Goal: Book appointment/travel/reservation

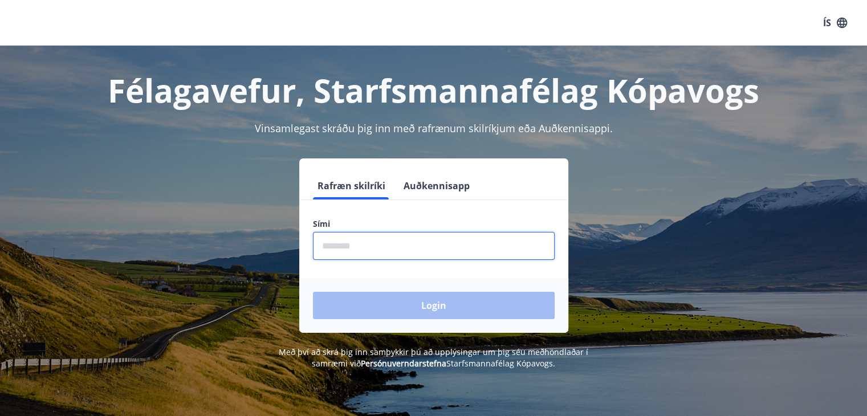
click at [411, 241] on input "phone" at bounding box center [434, 246] width 242 height 28
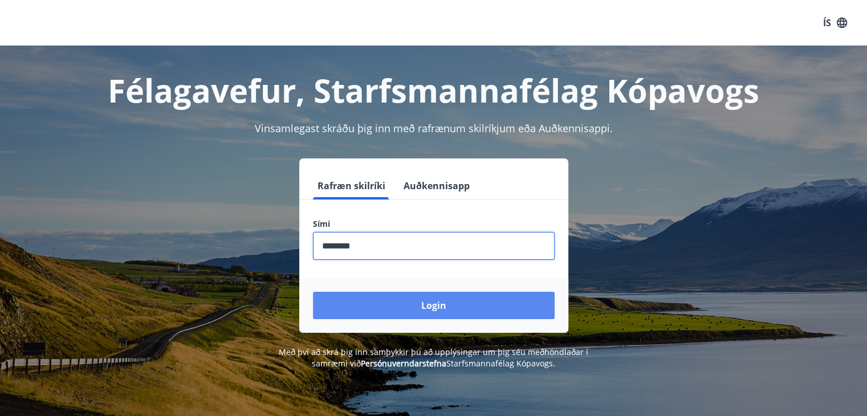
type input "********"
click at [435, 310] on button "Login" at bounding box center [434, 305] width 242 height 27
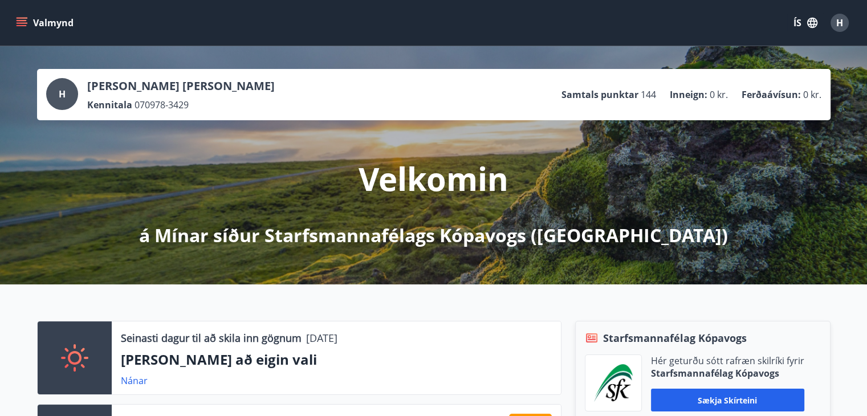
click at [26, 21] on icon "menu" at bounding box center [22, 20] width 10 height 1
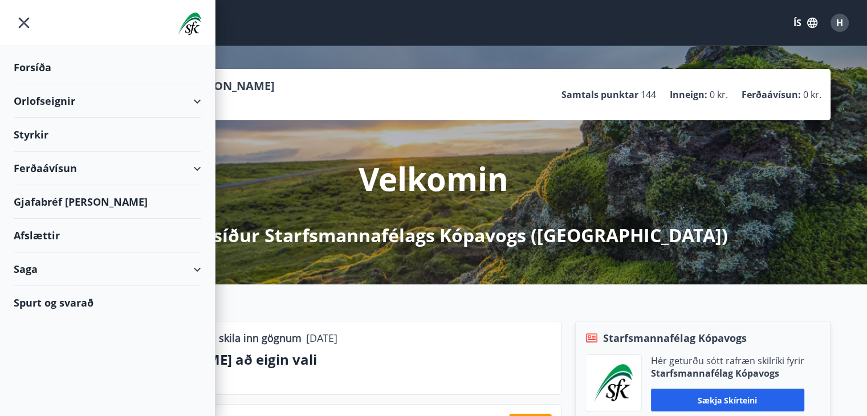
click at [39, 103] on div "Orlofseignir" at bounding box center [108, 101] width 188 height 34
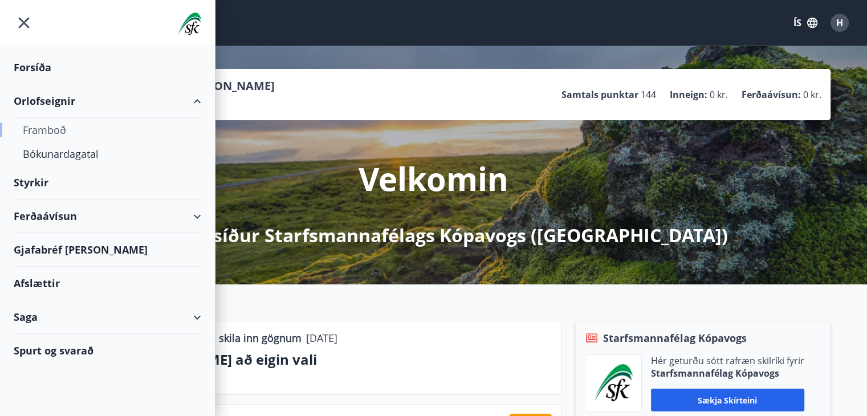
click at [46, 132] on div "Framboð" at bounding box center [107, 130] width 169 height 24
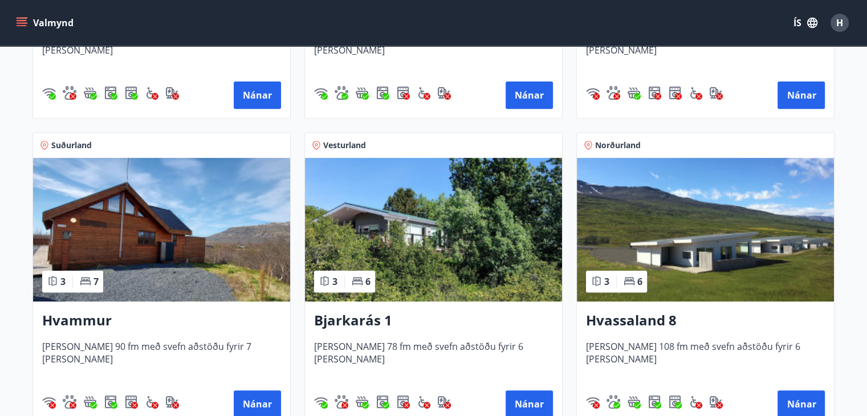
scroll to position [440, 0]
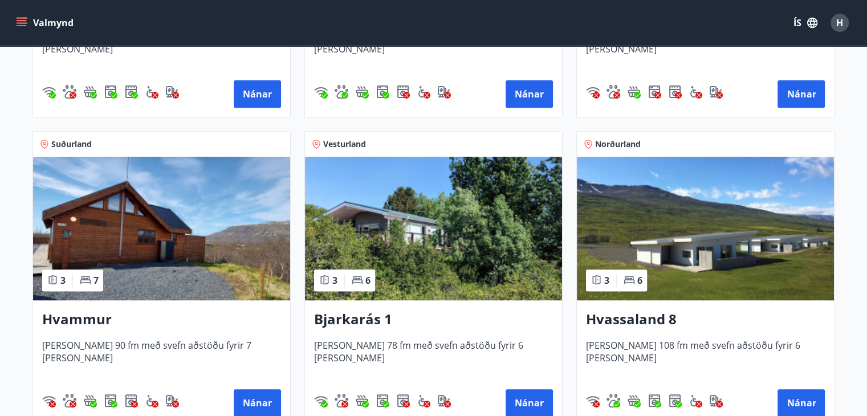
click at [128, 229] on img at bounding box center [161, 229] width 257 height 144
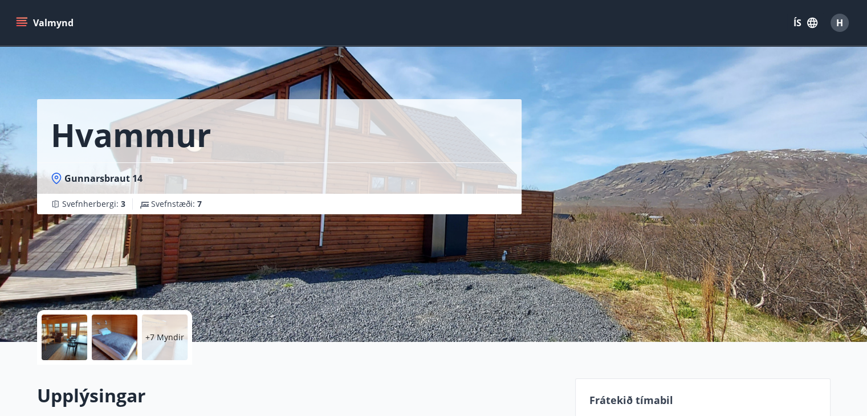
click at [20, 19] on icon "menu" at bounding box center [21, 22] width 11 height 11
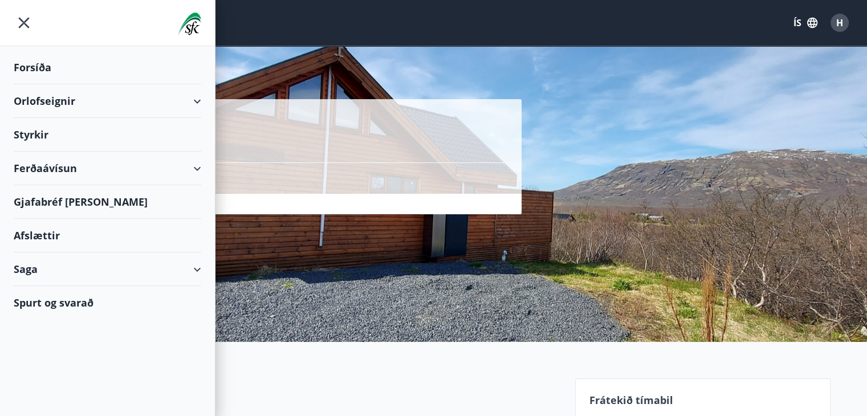
click at [43, 98] on div "Orlofseignir" at bounding box center [108, 101] width 188 height 34
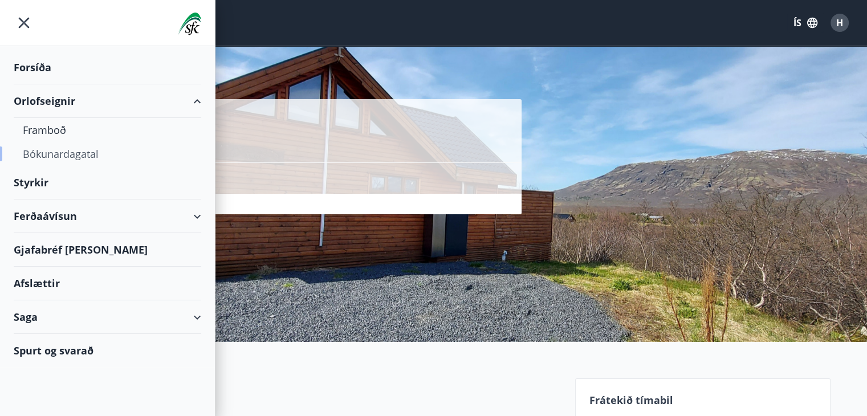
click at [43, 153] on div "Bókunardagatal" at bounding box center [107, 154] width 169 height 24
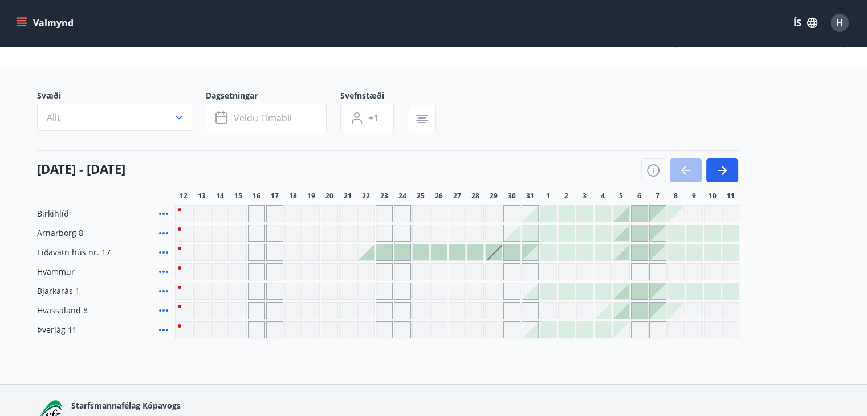
scroll to position [43, 0]
click at [721, 172] on icon "button" at bounding box center [723, 170] width 14 height 14
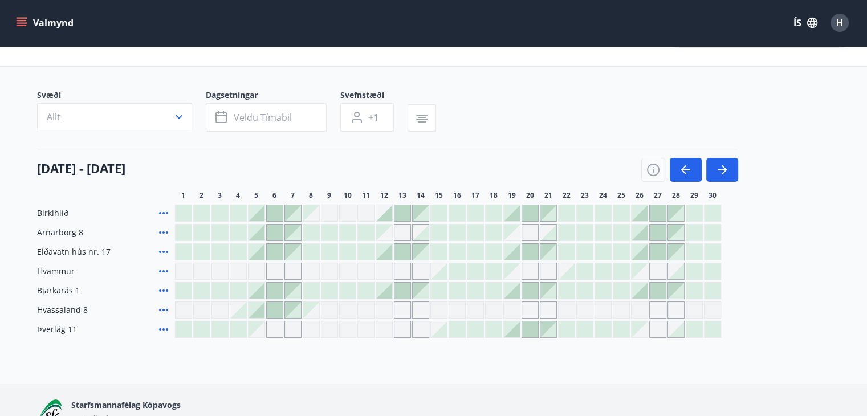
click at [420, 250] on div at bounding box center [421, 252] width 16 height 16
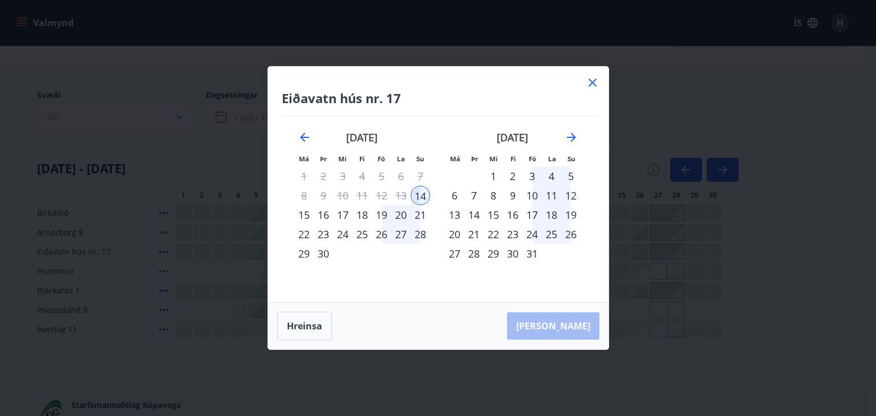
click at [592, 82] on icon at bounding box center [592, 83] width 2 height 2
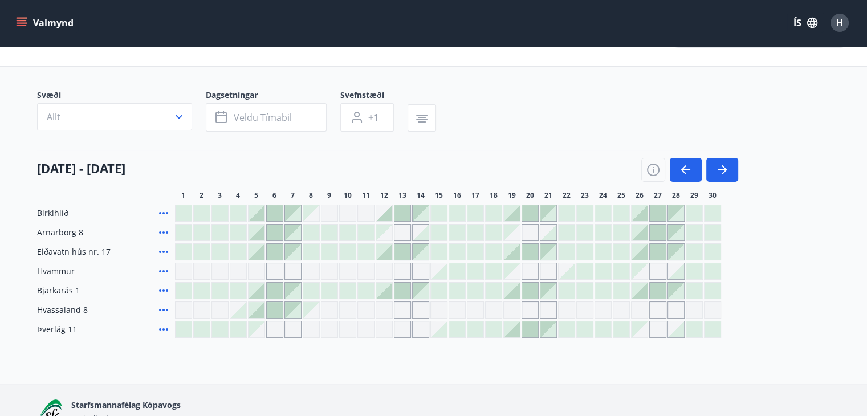
click at [260, 232] on div at bounding box center [257, 233] width 16 height 16
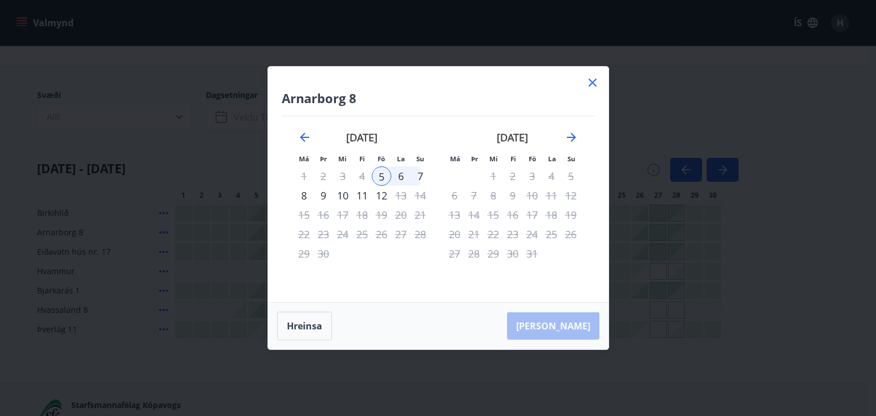
click at [424, 177] on div "7" at bounding box center [420, 176] width 19 height 19
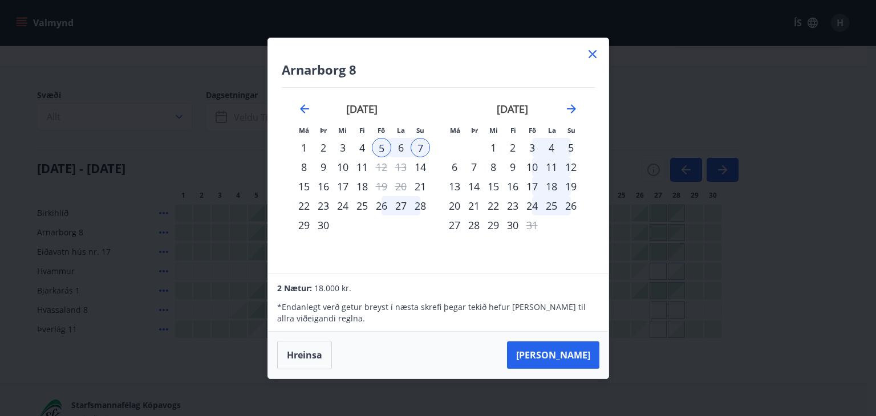
click at [589, 56] on icon at bounding box center [593, 54] width 14 height 14
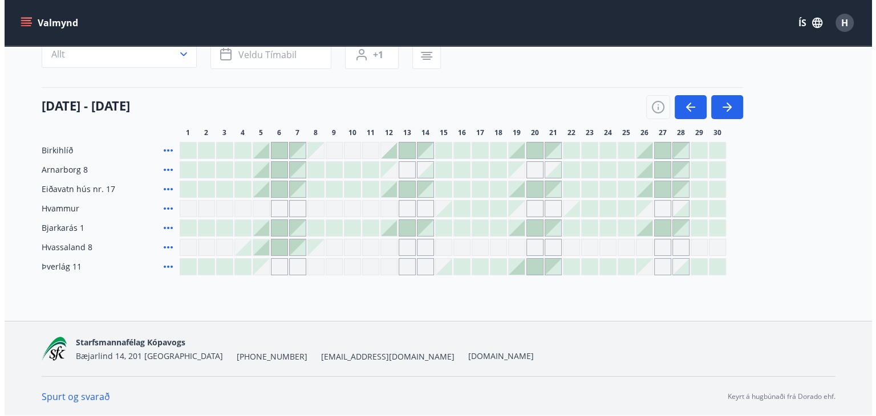
scroll to position [106, 0]
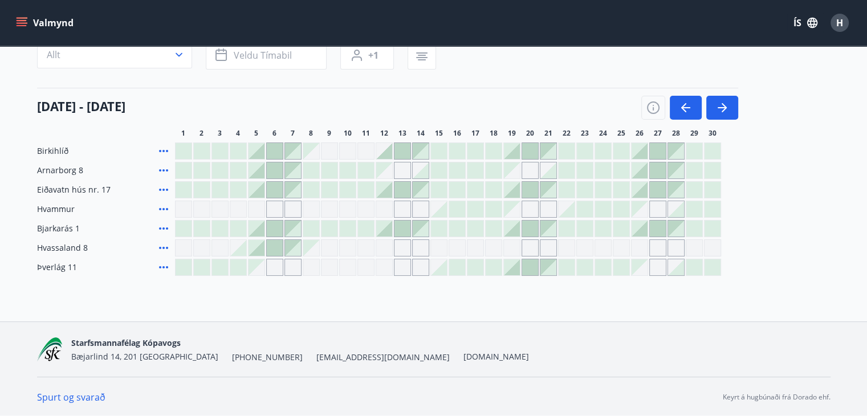
click at [388, 232] on div at bounding box center [384, 229] width 16 height 16
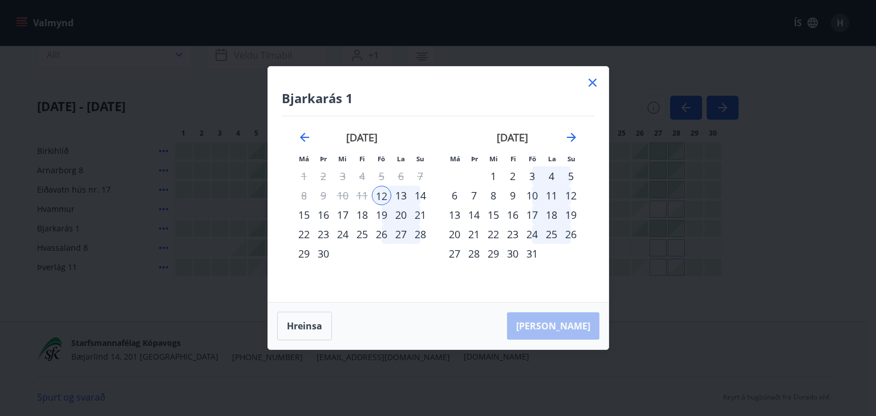
click at [421, 196] on div "14" at bounding box center [420, 195] width 19 height 19
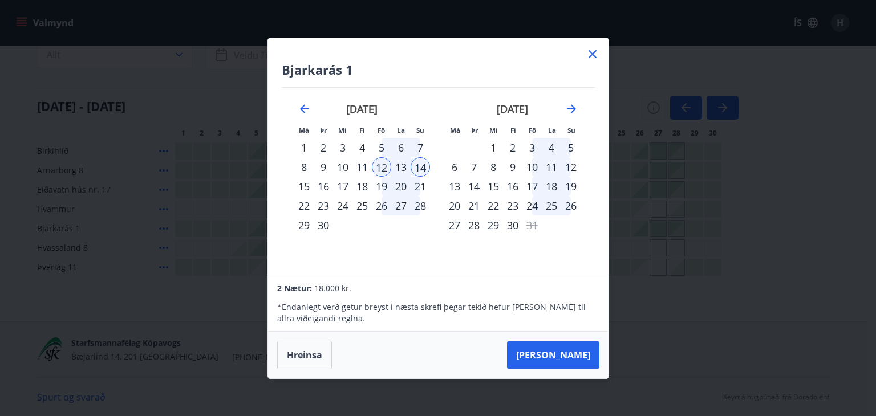
click at [593, 50] on icon at bounding box center [593, 54] width 14 height 14
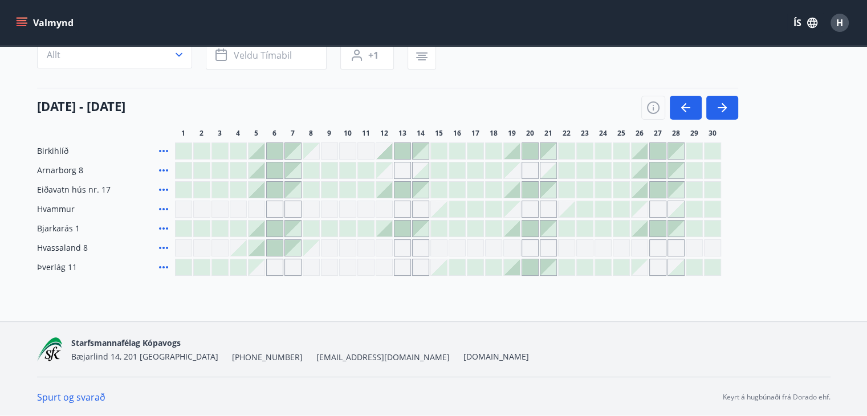
click at [840, 24] on span "H" at bounding box center [840, 23] width 7 height 13
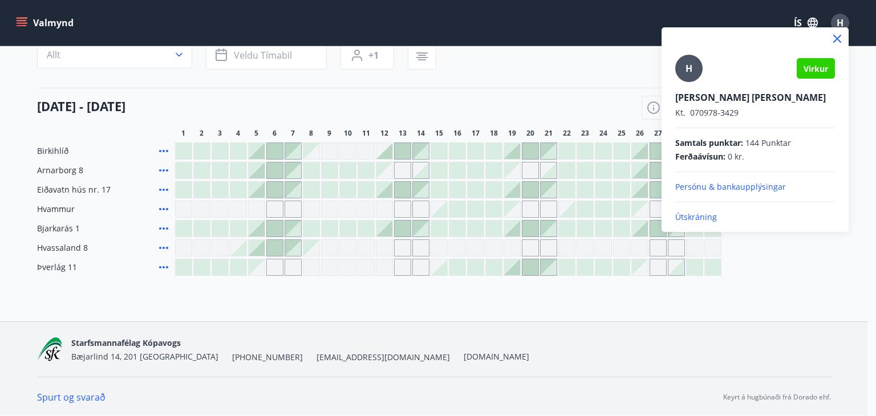
click at [704, 220] on p "Útskráning" at bounding box center [755, 217] width 160 height 11
